Goal: Communication & Community: Answer question/provide support

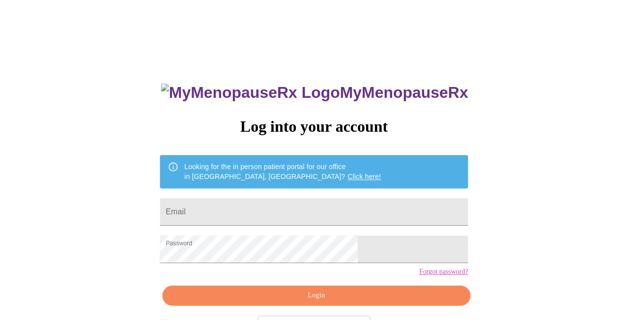
scroll to position [35, 0]
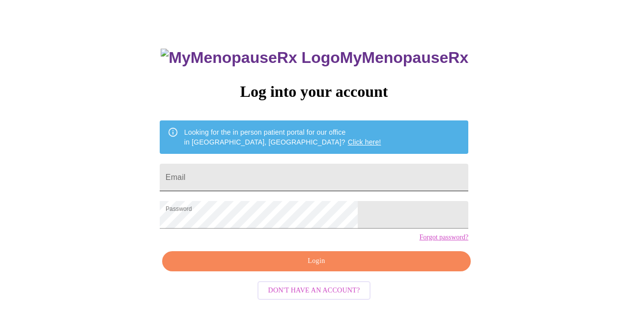
click at [279, 166] on input "Email" at bounding box center [314, 178] width 308 height 28
type input "[EMAIL_ADDRESS][DOMAIN_NAME]"
click at [306, 267] on span "Login" at bounding box center [316, 261] width 286 height 12
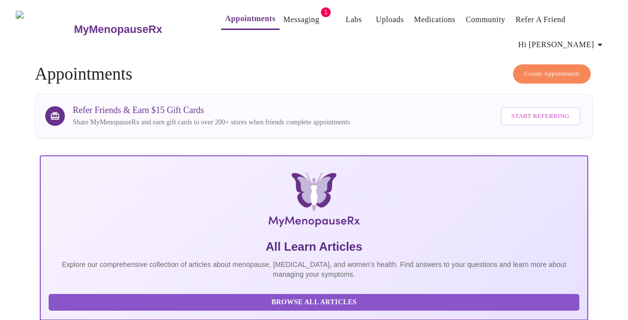
click at [283, 13] on link "Messaging" at bounding box center [301, 20] width 36 height 14
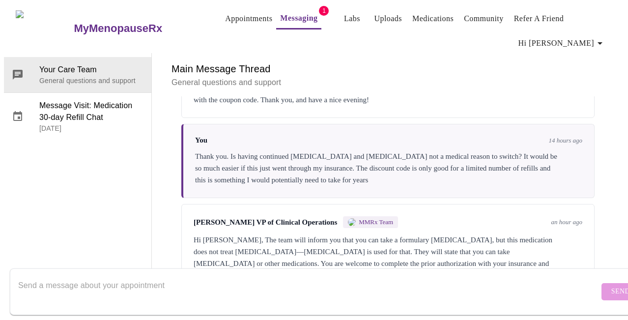
scroll to position [2425, 0]
